Goal: Task Accomplishment & Management: Complete application form

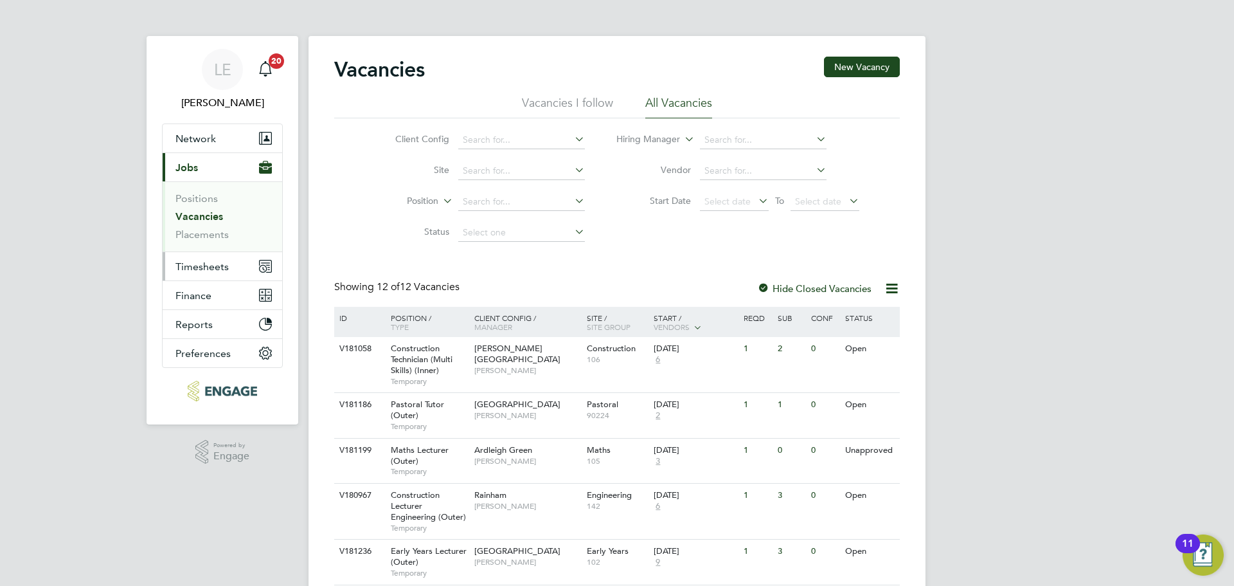
click at [201, 273] on button "Timesheets" at bounding box center [223, 266] width 120 height 28
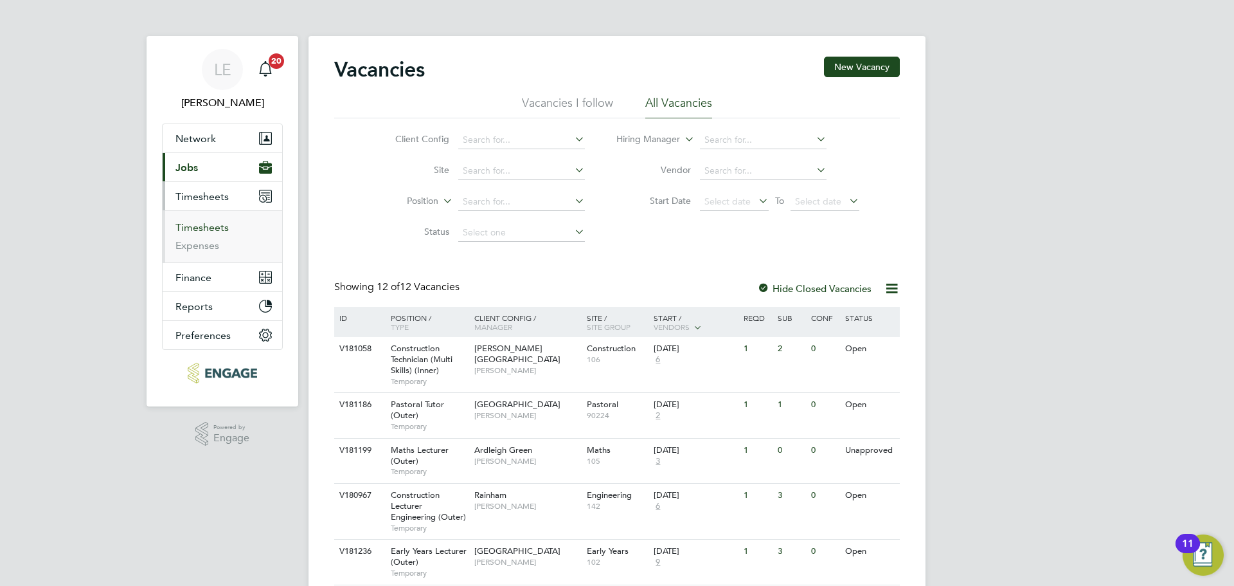
click at [207, 229] on link "Timesheets" at bounding box center [201, 227] width 53 height 12
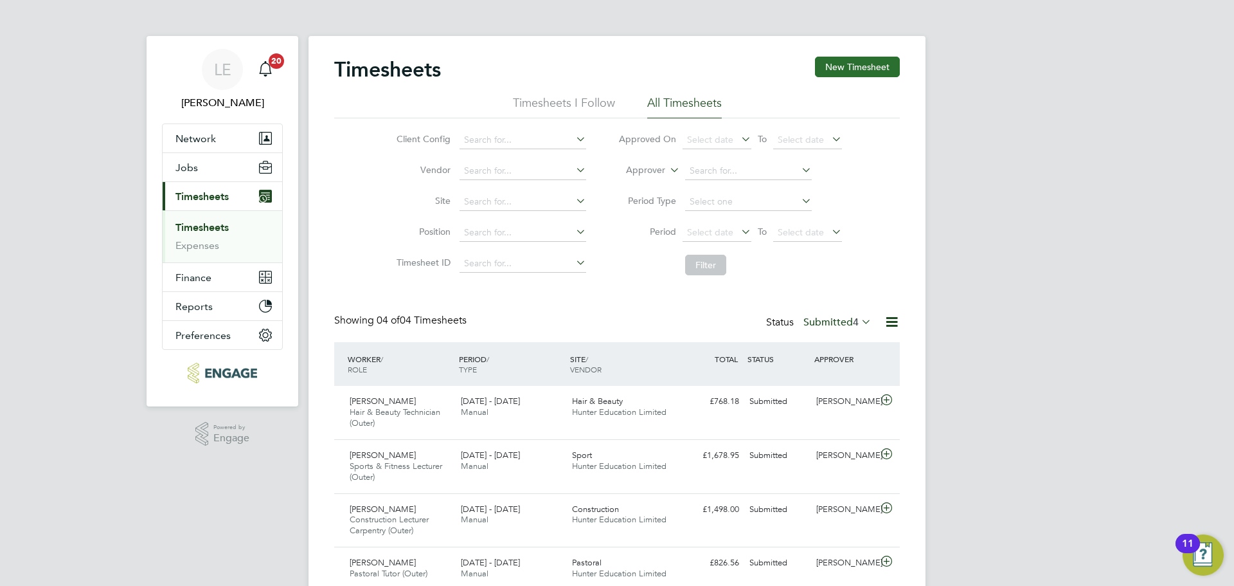
click at [830, 60] on button "New Timesheet" at bounding box center [857, 67] width 85 height 21
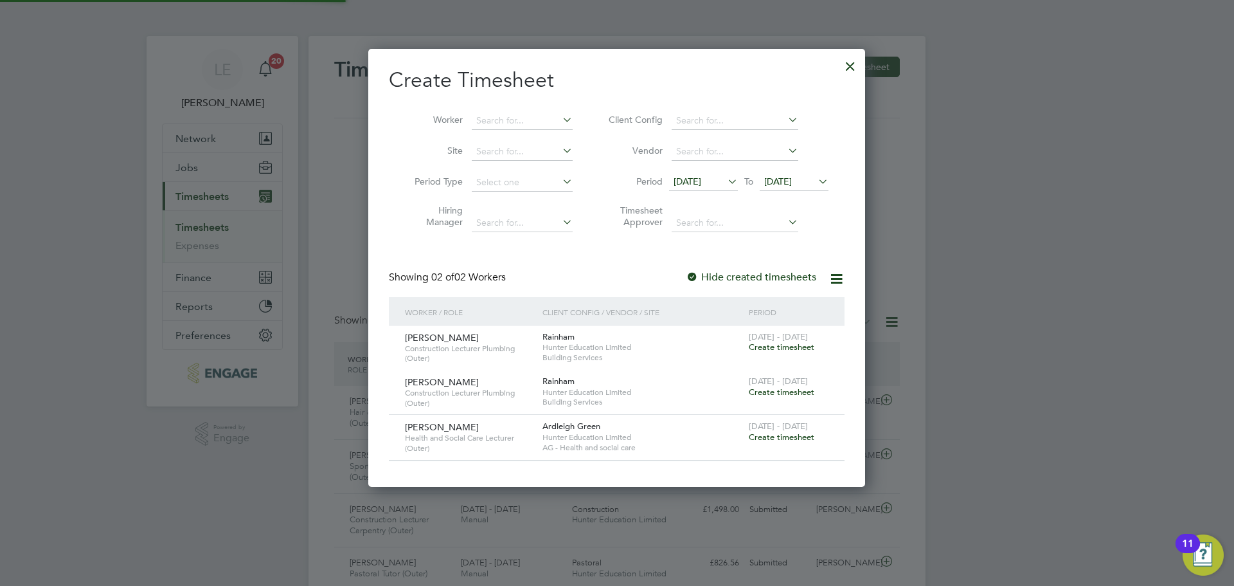
scroll to position [437, 497]
click at [810, 175] on span "18 Sep 2025" at bounding box center [794, 182] width 69 height 17
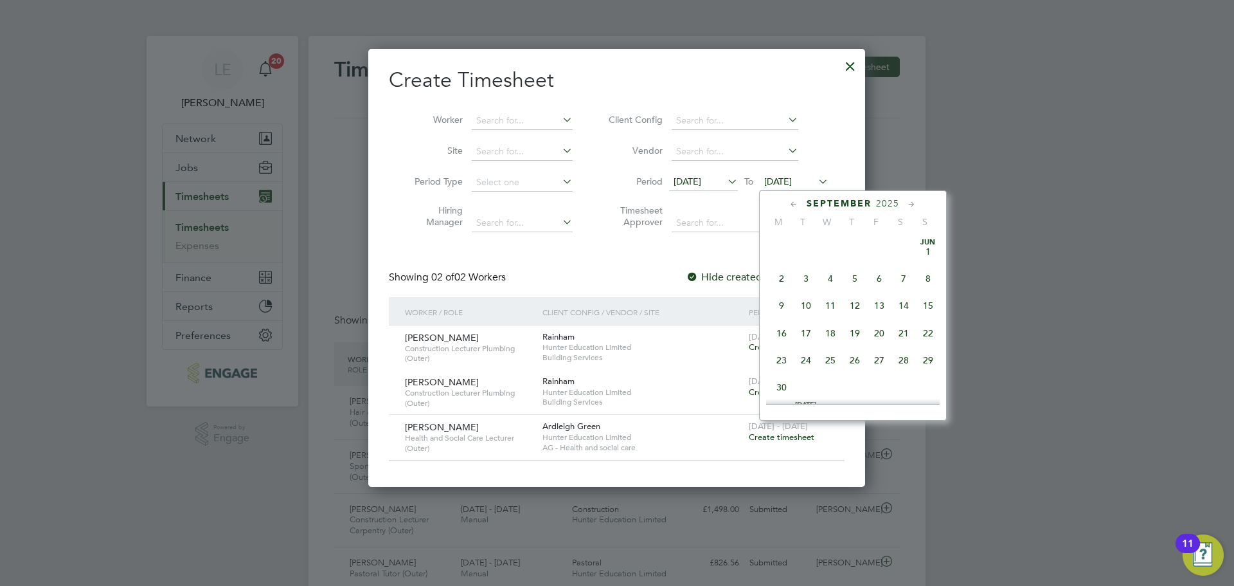
scroll to position [445, 0]
click at [925, 334] on span "28" at bounding box center [928, 322] width 24 height 24
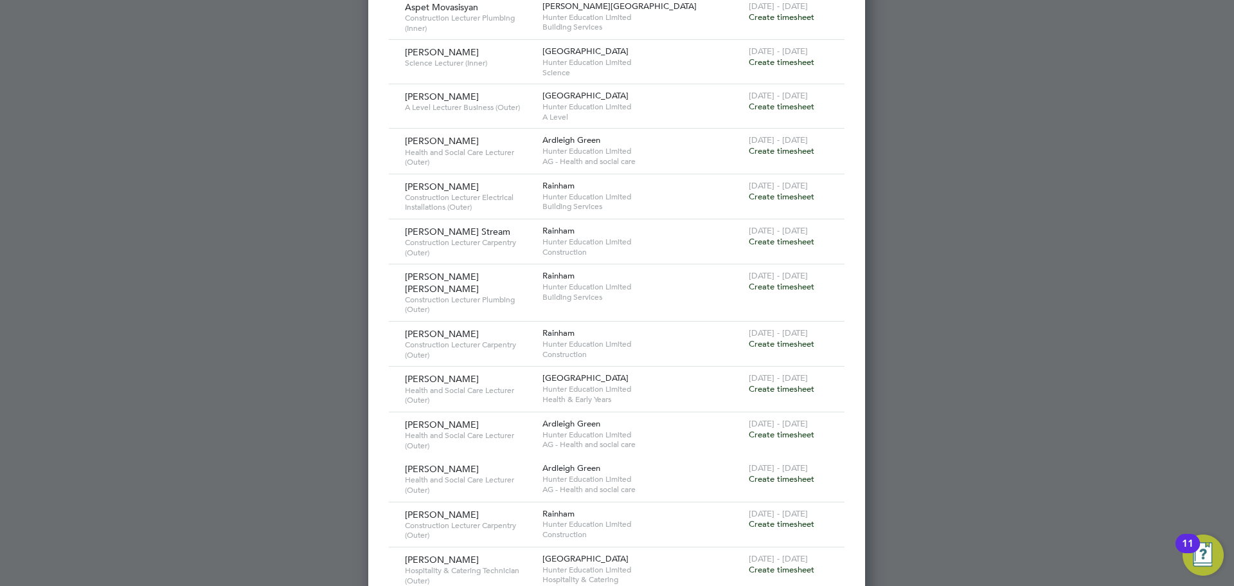
scroll to position [1093, 0]
click at [785, 283] on span "Create timesheet" at bounding box center [782, 285] width 66 height 11
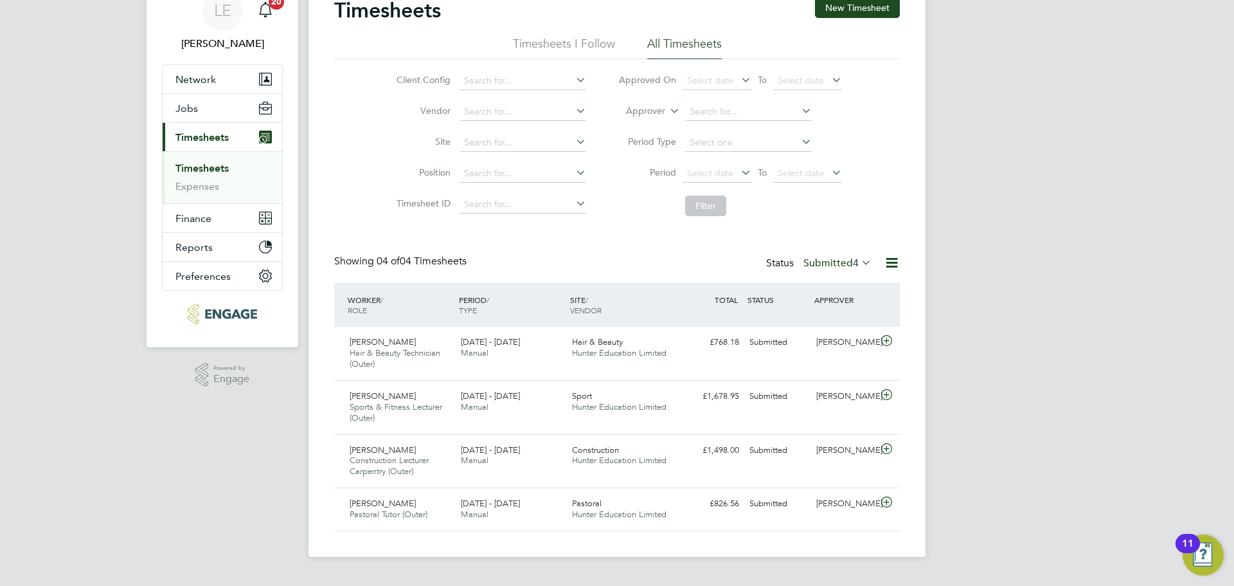
scroll to position [33, 112]
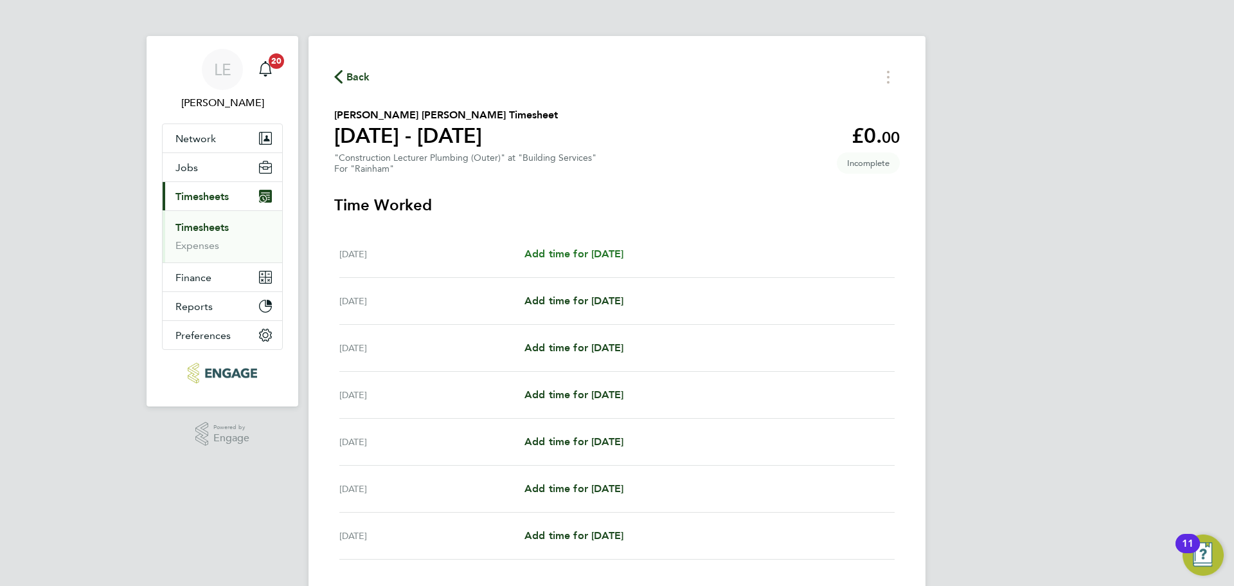
click at [616, 253] on span "Add time for Mon 22 Sep" at bounding box center [573, 253] width 99 height 12
select select "60"
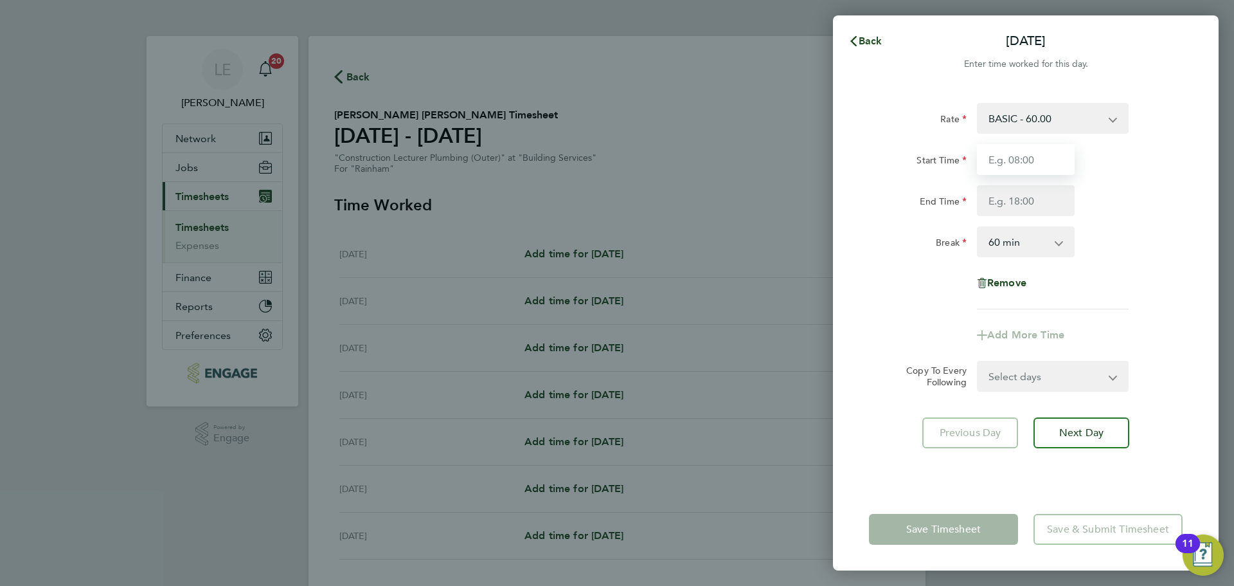
click at [1043, 164] on input "Start Time" at bounding box center [1026, 159] width 98 height 31
type input "08:30"
click at [1024, 201] on input "End Time" at bounding box center [1026, 200] width 98 height 31
type input "16:30"
click at [911, 285] on div "Rate BASIC - 60.00 Start Time 08:30 End Time 16:30 Break 0 min 15 min 30 min 45…" at bounding box center [1026, 206] width 314 height 206
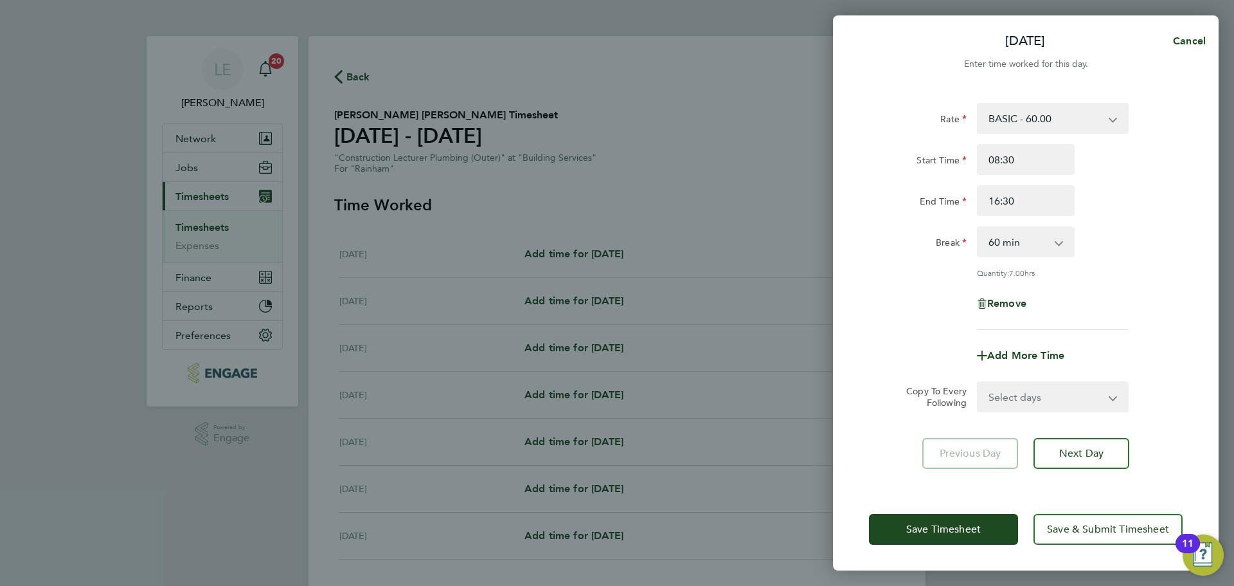
click at [1003, 392] on select "Select days Day Weekday (Mon-Fri) Weekend (Sat-Sun) Tuesday Wednesday Thursday …" at bounding box center [1045, 396] width 135 height 28
select select "WEEKDAY"
click at [978, 382] on select "Select days Day Weekday (Mon-Fri) Weekend (Sat-Sun) Tuesday Wednesday Thursday …" at bounding box center [1045, 396] width 135 height 28
select select "2025-09-28"
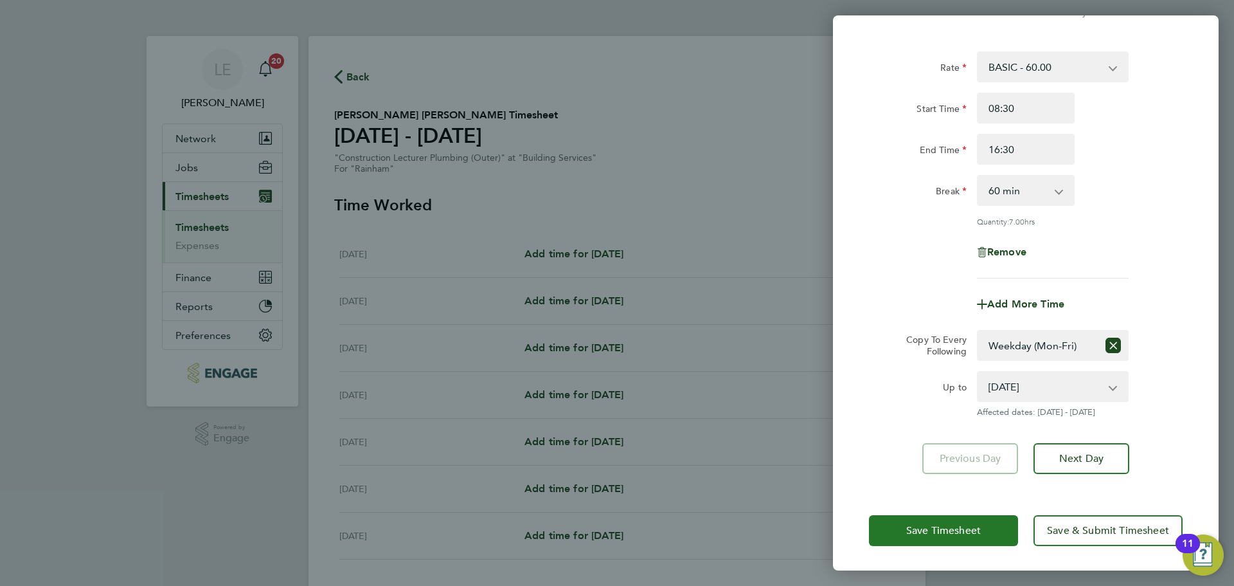
click at [974, 520] on button "Save Timesheet" at bounding box center [943, 530] width 149 height 31
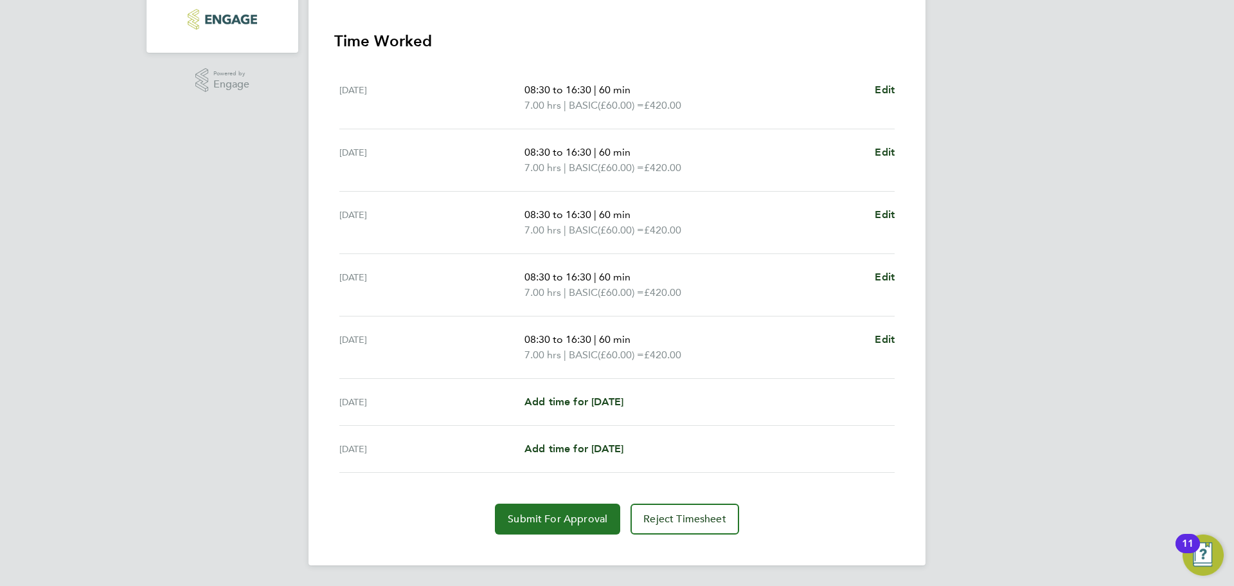
click at [591, 515] on span "Submit For Approval" at bounding box center [558, 518] width 100 height 13
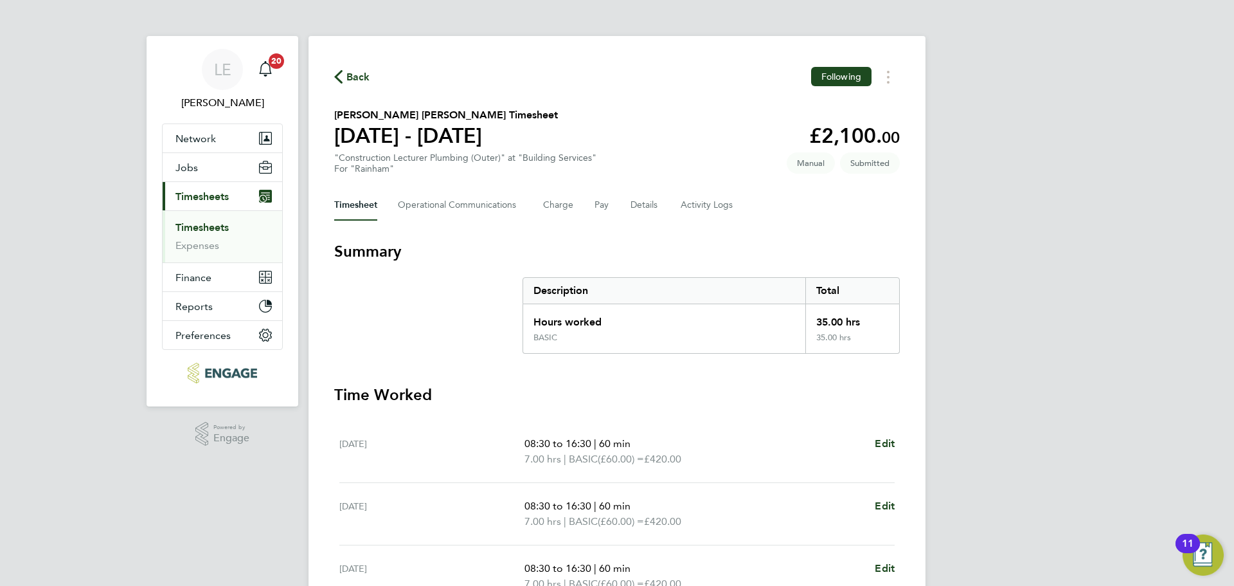
click at [210, 224] on link "Timesheets" at bounding box center [201, 227] width 53 height 12
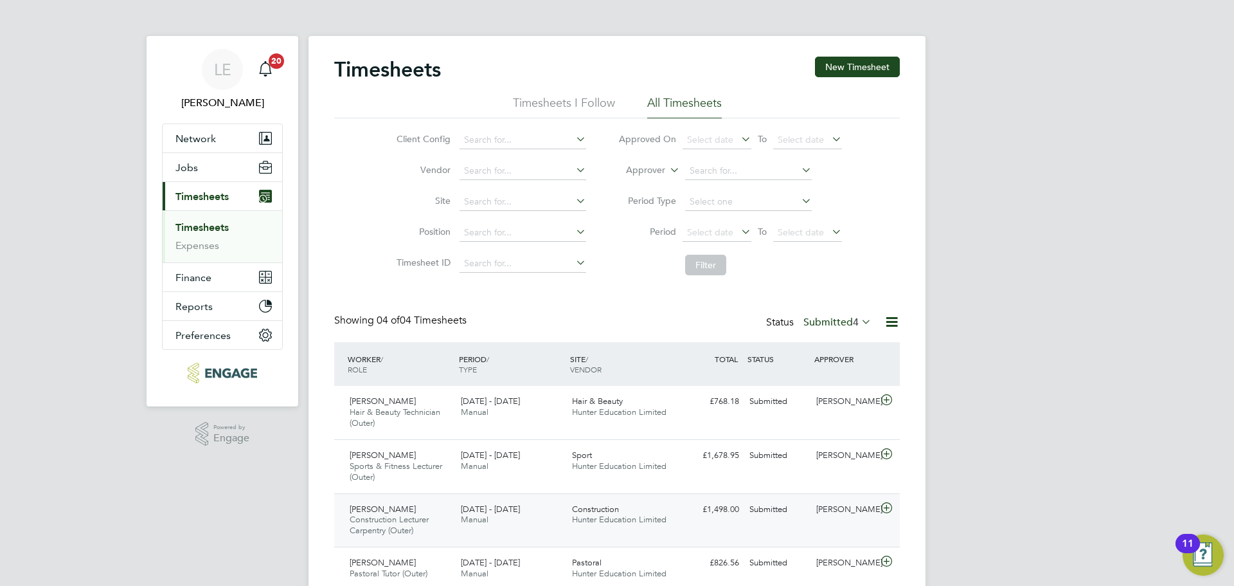
scroll to position [51, 0]
